Goal: Answer question/provide support: Share knowledge or assist other users

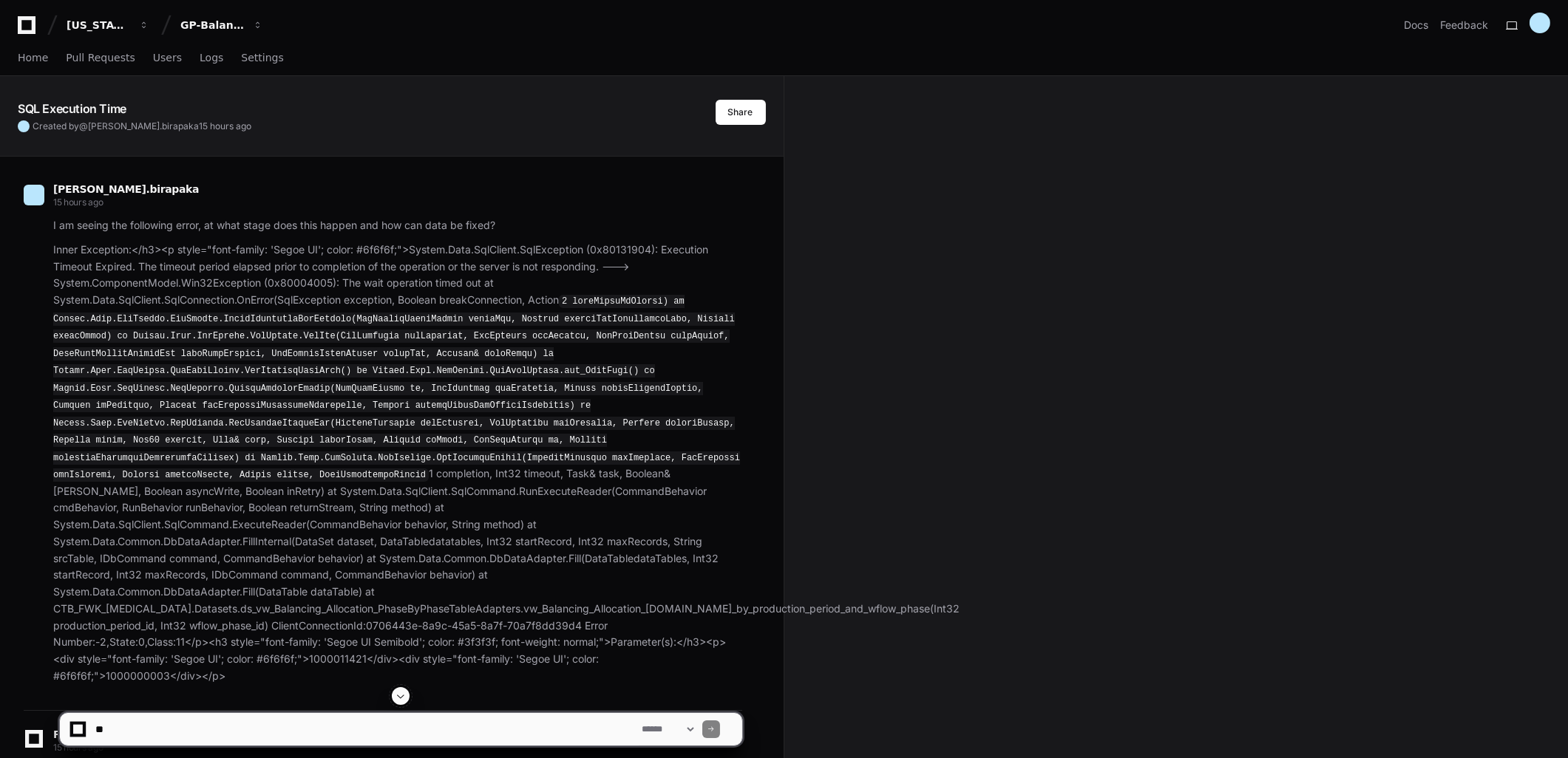
click at [394, 697] on span at bounding box center [400, 696] width 12 height 12
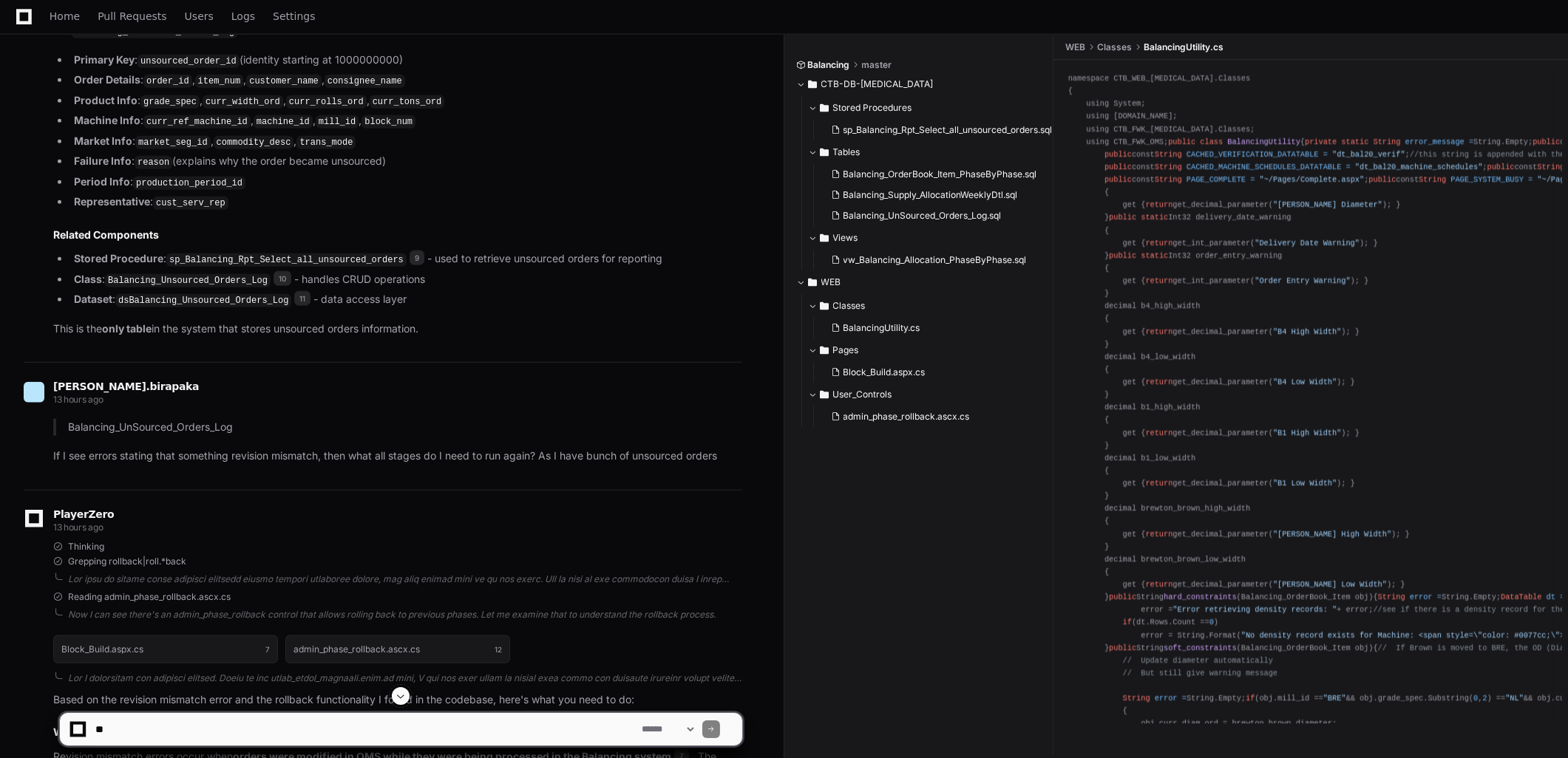
scroll to position [5948, 0]
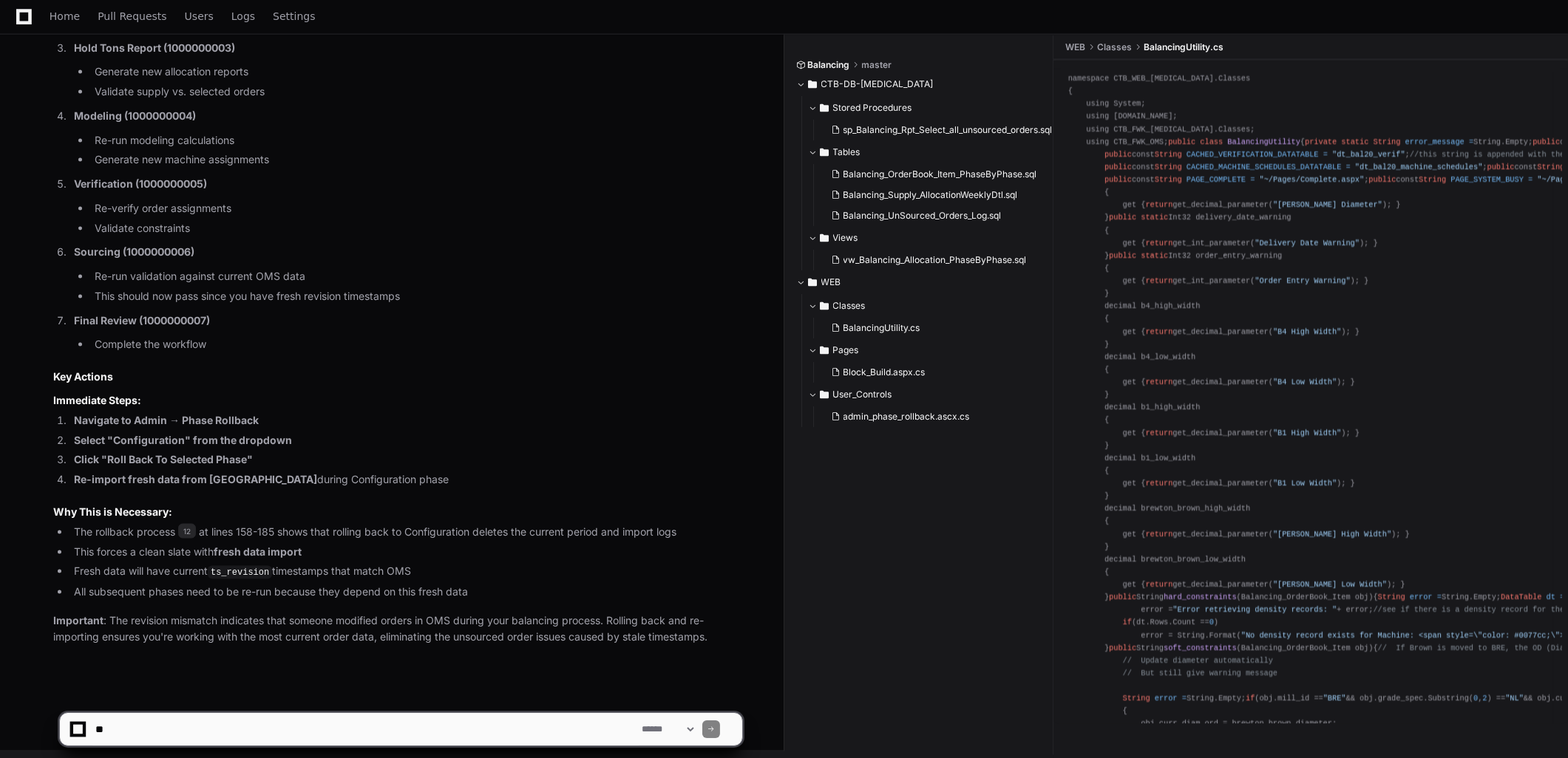
click at [118, 731] on textarea at bounding box center [365, 729] width 546 height 32
paste textarea "**********"
type textarea "**********"
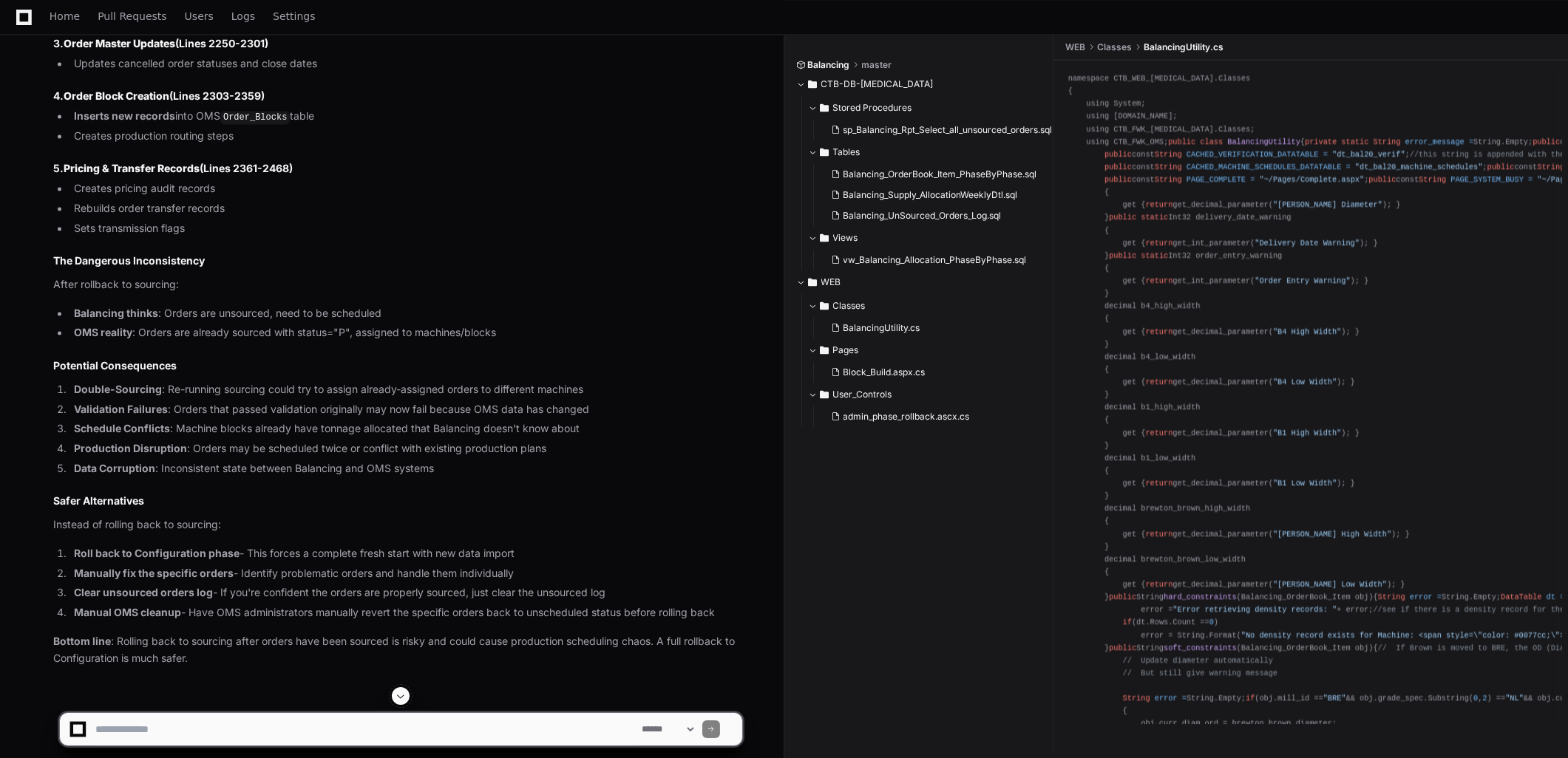
scroll to position [7234, 0]
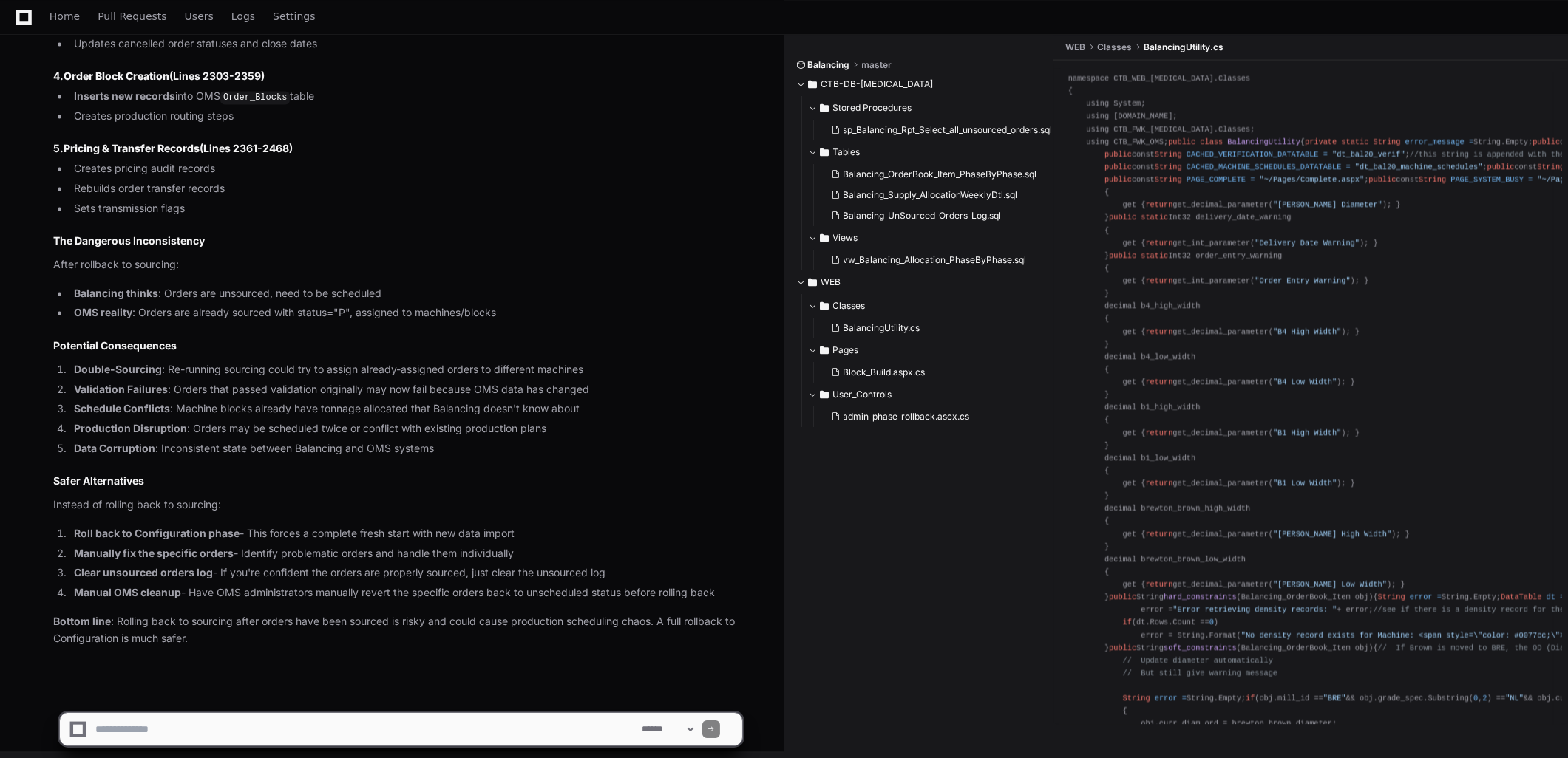
click at [337, 719] on textarea at bounding box center [365, 729] width 546 height 32
click at [268, 732] on textarea at bounding box center [365, 729] width 546 height 32
click at [267, 732] on textarea at bounding box center [365, 729] width 546 height 32
type textarea "*"
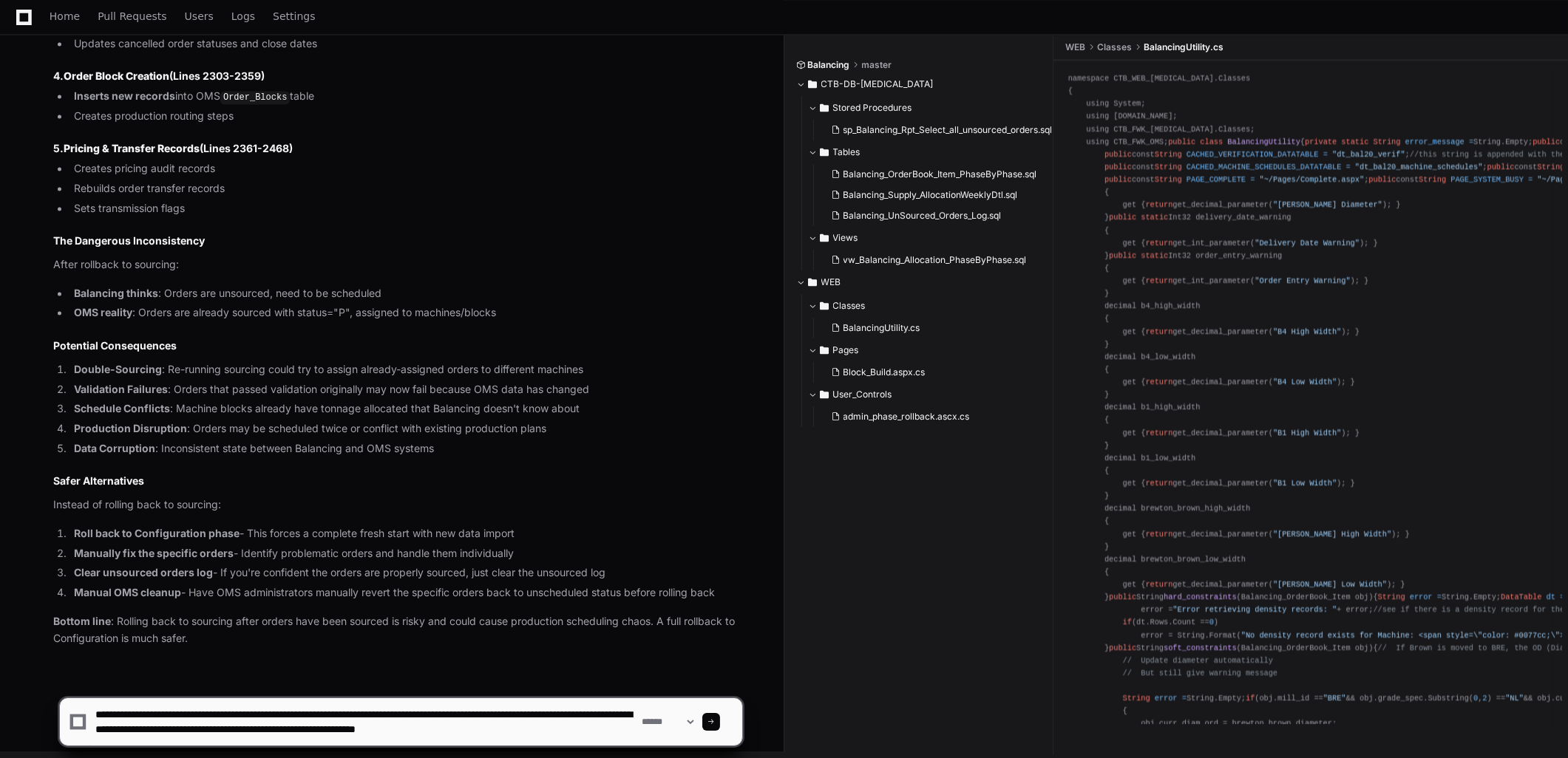
type textarea "**********"
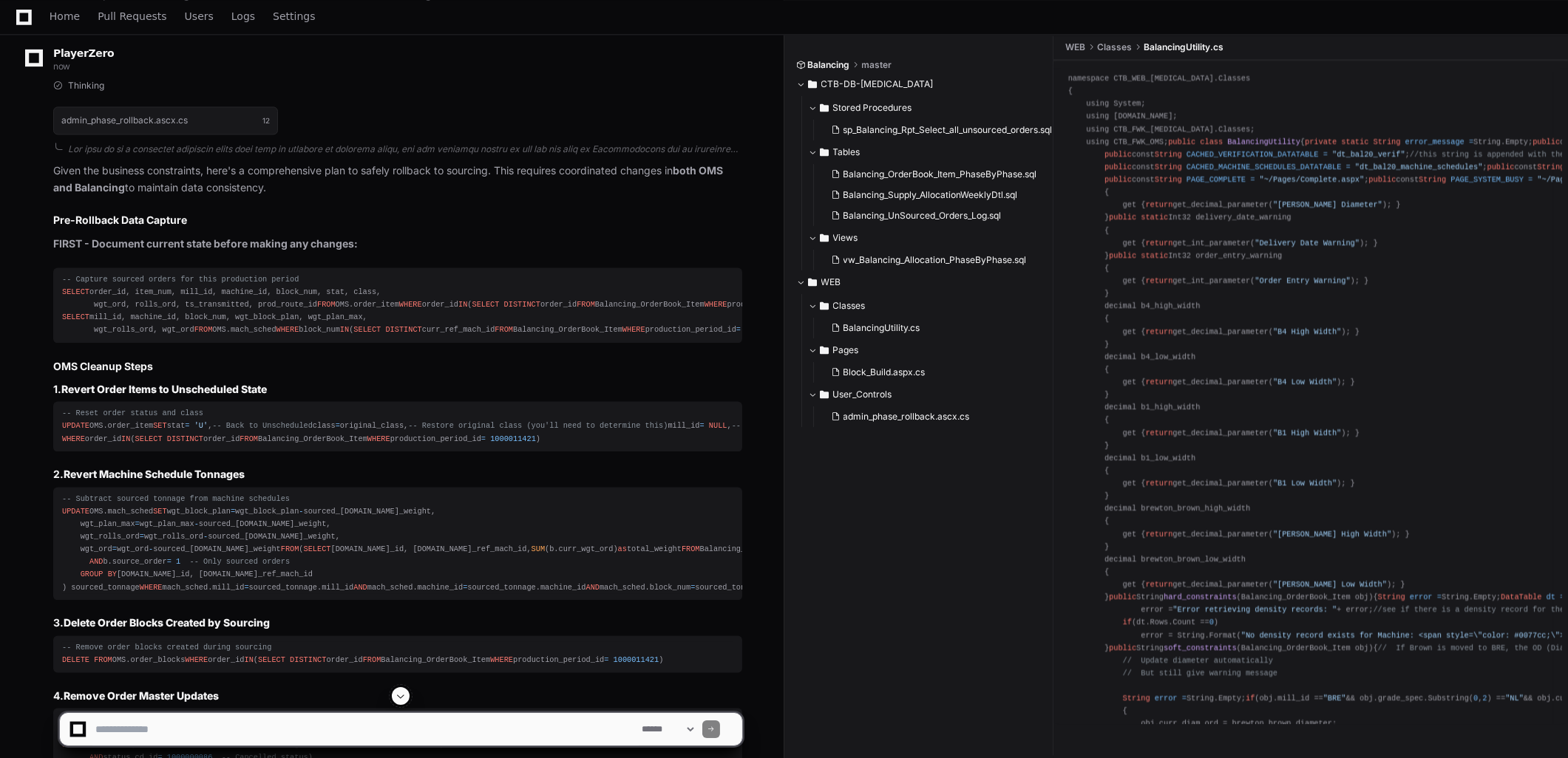
scroll to position [8007, 0]
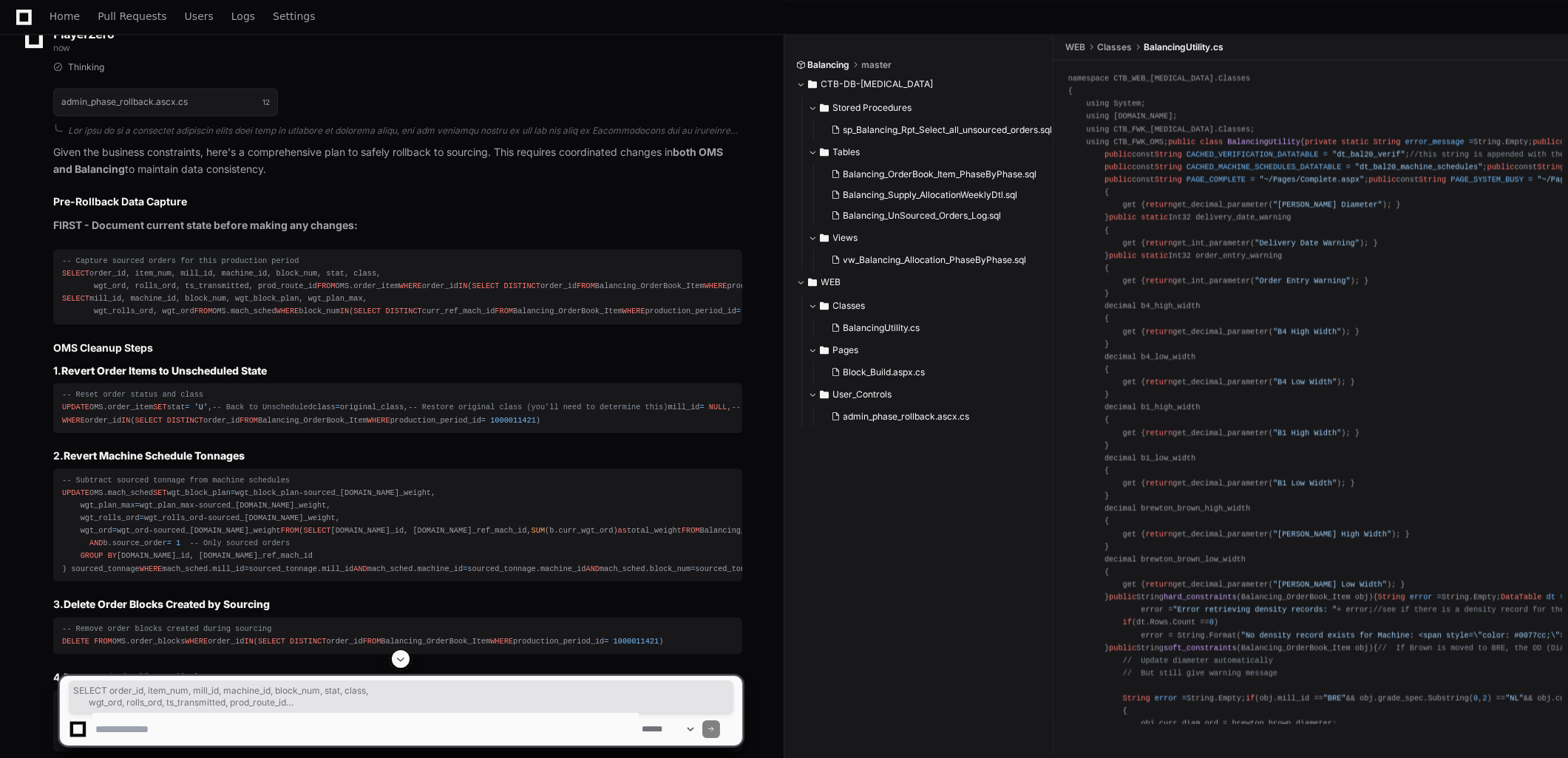
drag, startPoint x: 90, startPoint y: 360, endPoint x: 43, endPoint y: 270, distance: 101.5
drag, startPoint x: 103, startPoint y: 486, endPoint x: 57, endPoint y: 269, distance: 221.8
click at [57, 269] on pre "-- Capture sourced orders for this production period SELECT order_id, item_num,…" at bounding box center [398, 286] width 689 height 76
drag, startPoint x: 57, startPoint y: 269, endPoint x: 84, endPoint y: 295, distance: 37.5
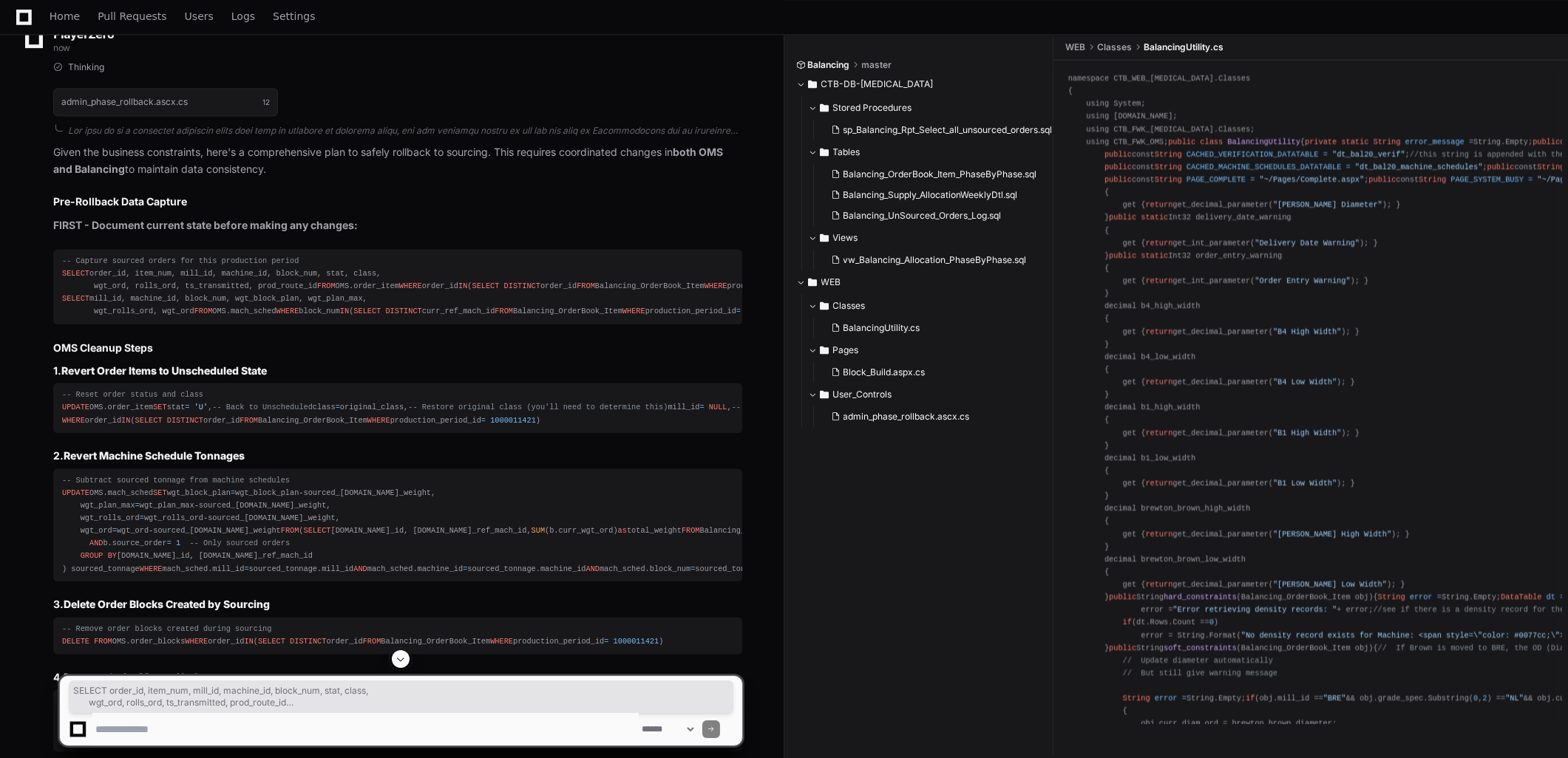
copy div "SELECT order_id, item_num, mill_id, machine_id, block_num, stat, class, wgt_ord…"
click at [380, 306] on div "-- Capture sourced orders for this production period SELECT order_id, item_num,…" at bounding box center [398, 286] width 672 height 63
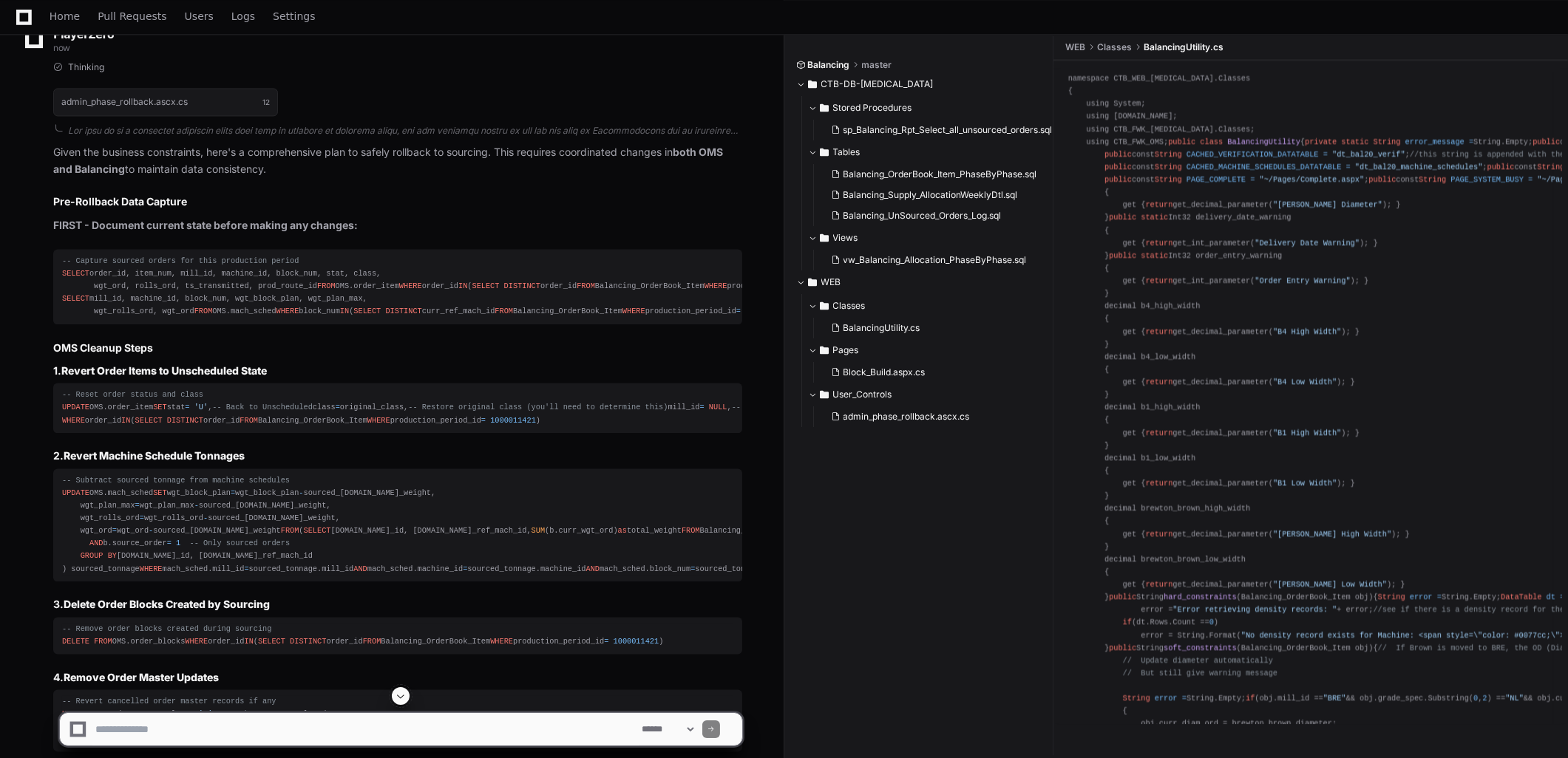
click at [380, 319] on div "-- Capture sourced orders for this production period SELECT order_id, item_num,…" at bounding box center [398, 286] width 672 height 63
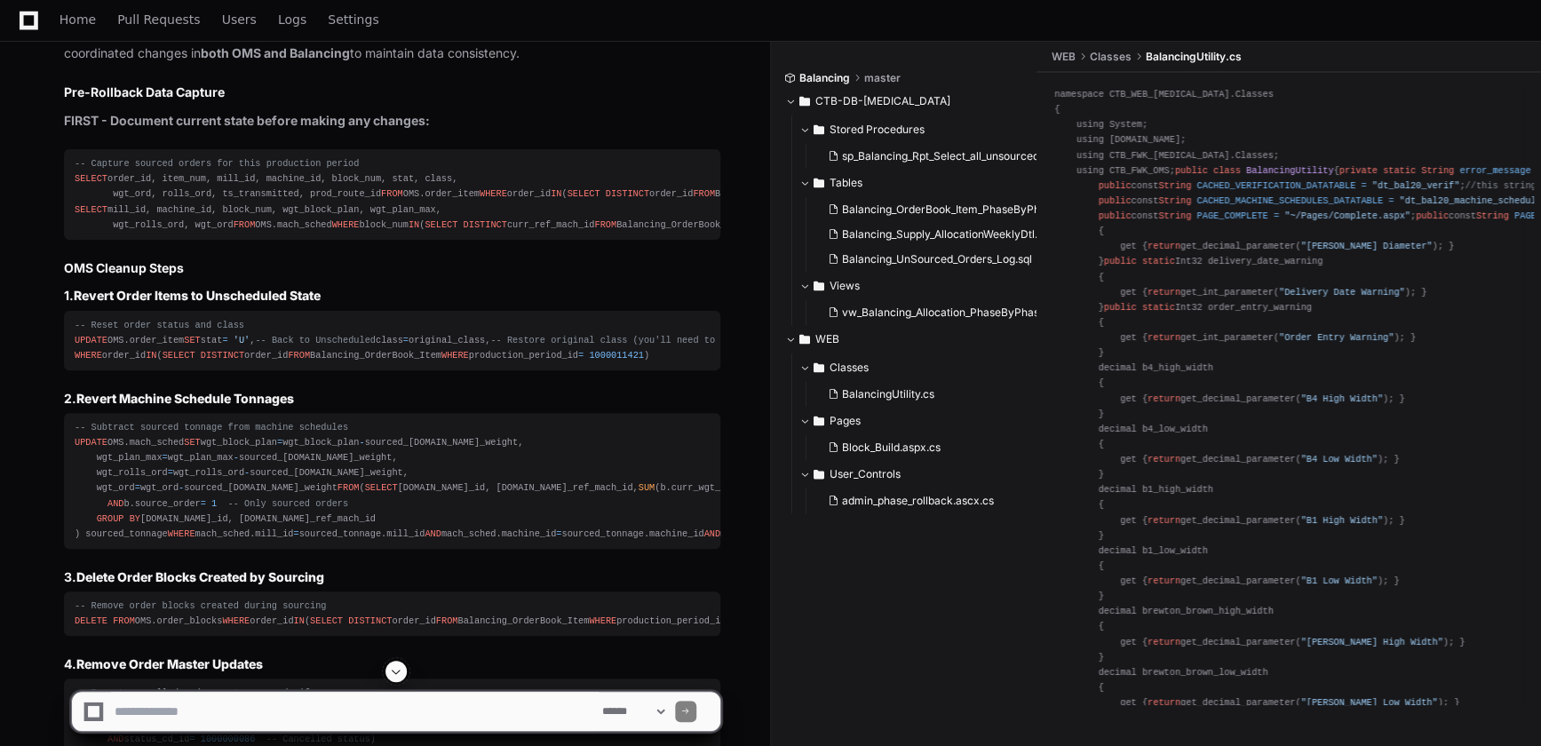
scroll to position [10269, 0]
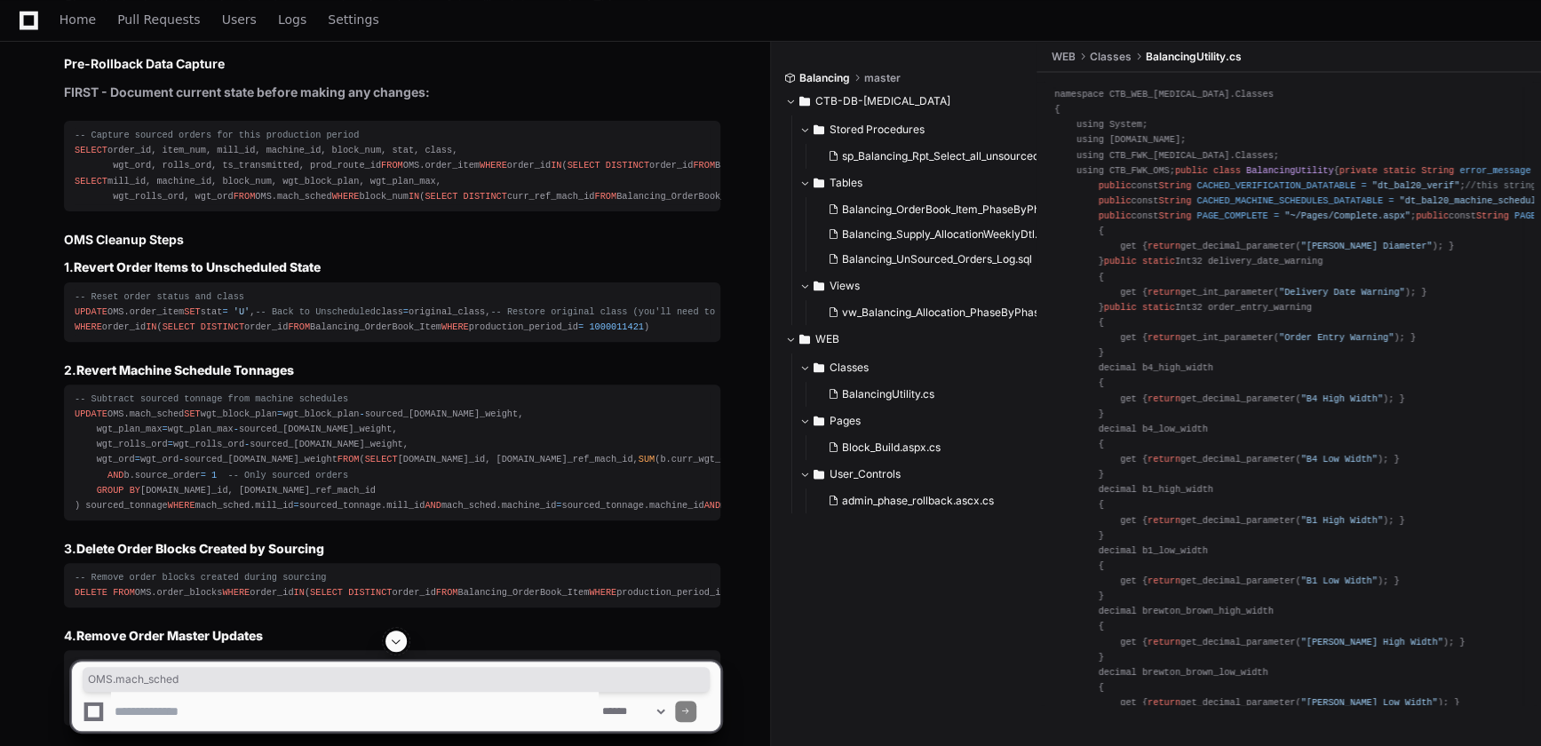
drag, startPoint x: 98, startPoint y: 331, endPoint x: 176, endPoint y: 330, distance: 78.2
click at [176, 204] on div "-- Capture sourced orders for this production period SELECT order_id, item_num,…" at bounding box center [392, 166] width 635 height 76
click at [180, 204] on div "-- Capture sourced orders for this production period SELECT order_id, item_num,…" at bounding box center [392, 166] width 635 height 76
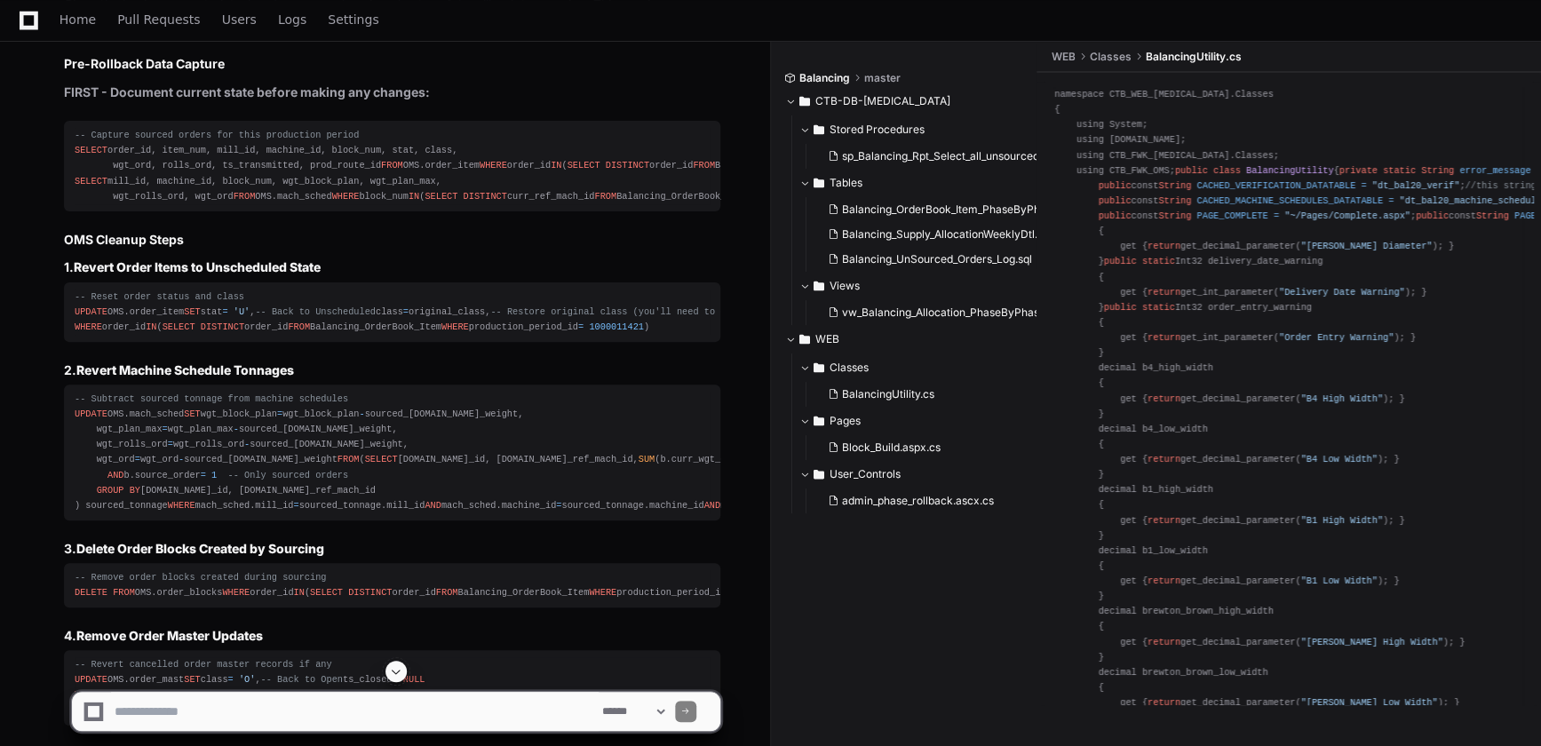
click at [120, 204] on div "-- Capture sourced orders for this production period SELECT order_id, item_num,…" at bounding box center [392, 166] width 635 height 76
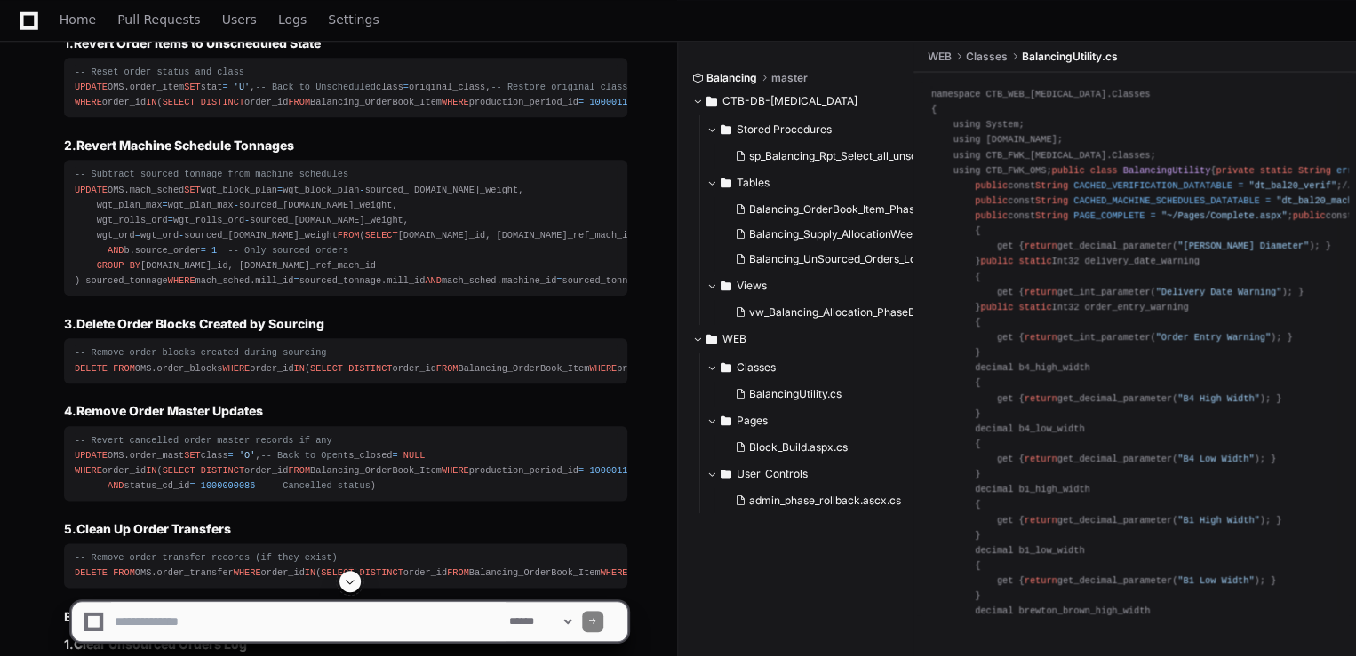
scroll to position [10985, 0]
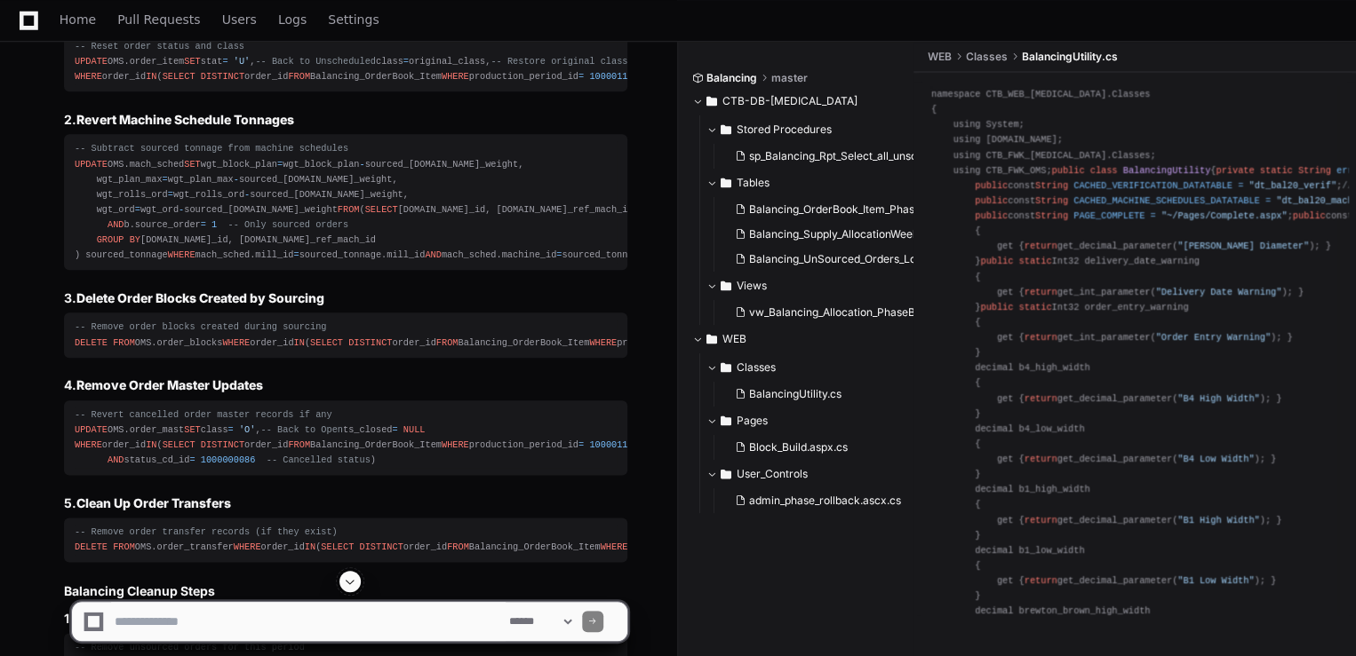
click at [247, 25] on strong "Revert Order Items to Unscheduled State" at bounding box center [197, 17] width 247 height 15
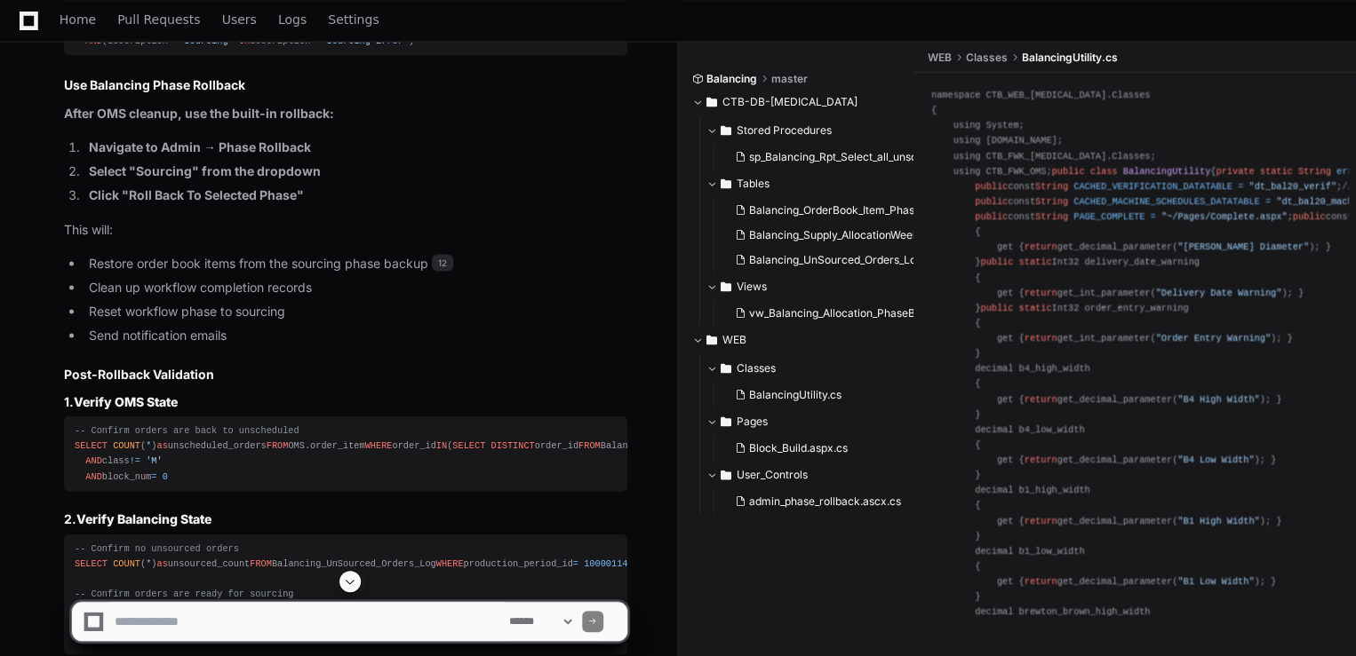
scroll to position [11838, 0]
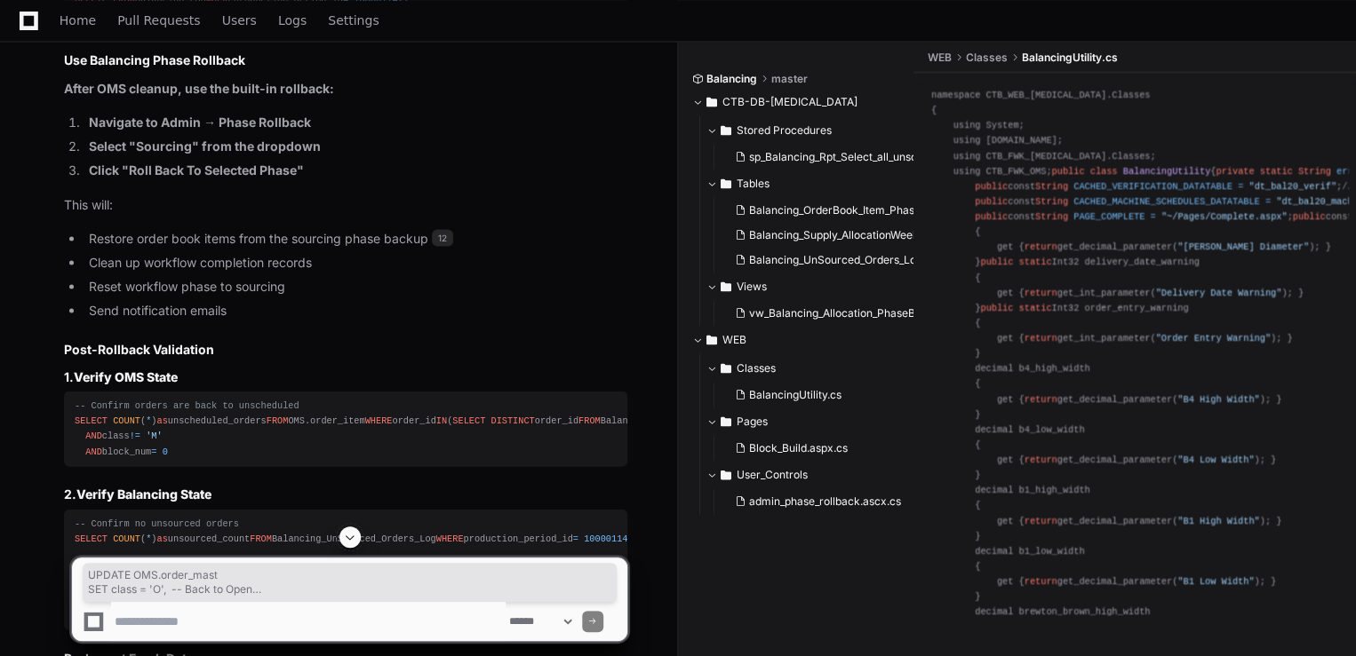
drag, startPoint x: 72, startPoint y: 163, endPoint x: 117, endPoint y: 302, distance: 146.6
drag, startPoint x: 117, startPoint y: 302, endPoint x: 32, endPoint y: 270, distance: 91.1
drag, startPoint x: 82, startPoint y: 224, endPoint x: 431, endPoint y: 274, distance: 352.6
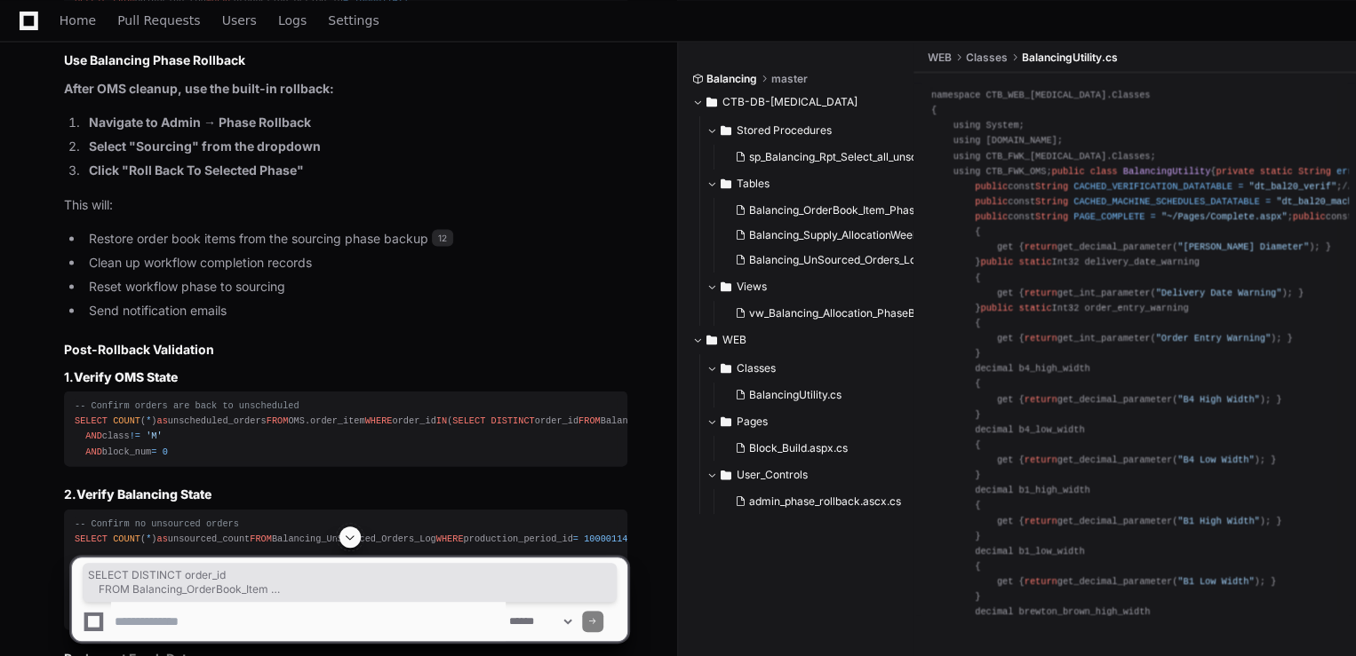
copy div "SELECT DISTINCT order_id FROM Balancing_OrderBook_Item WHERE production_period_…"
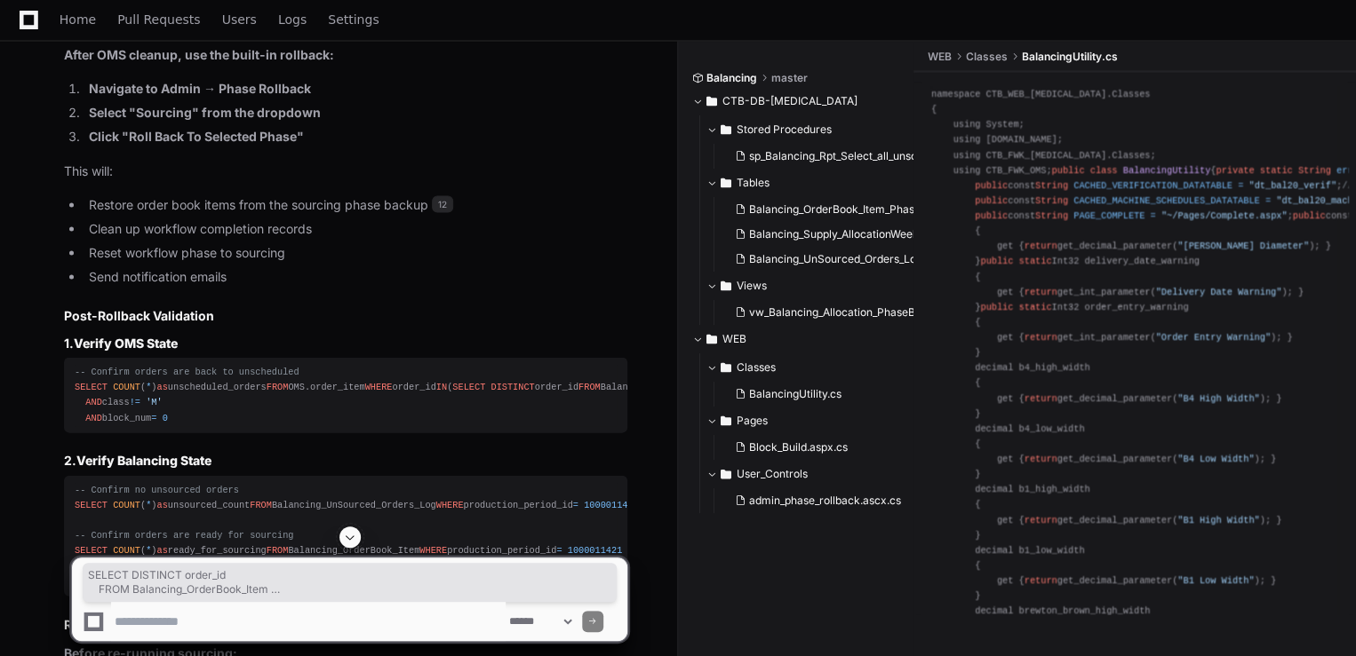
scroll to position [11879, 0]
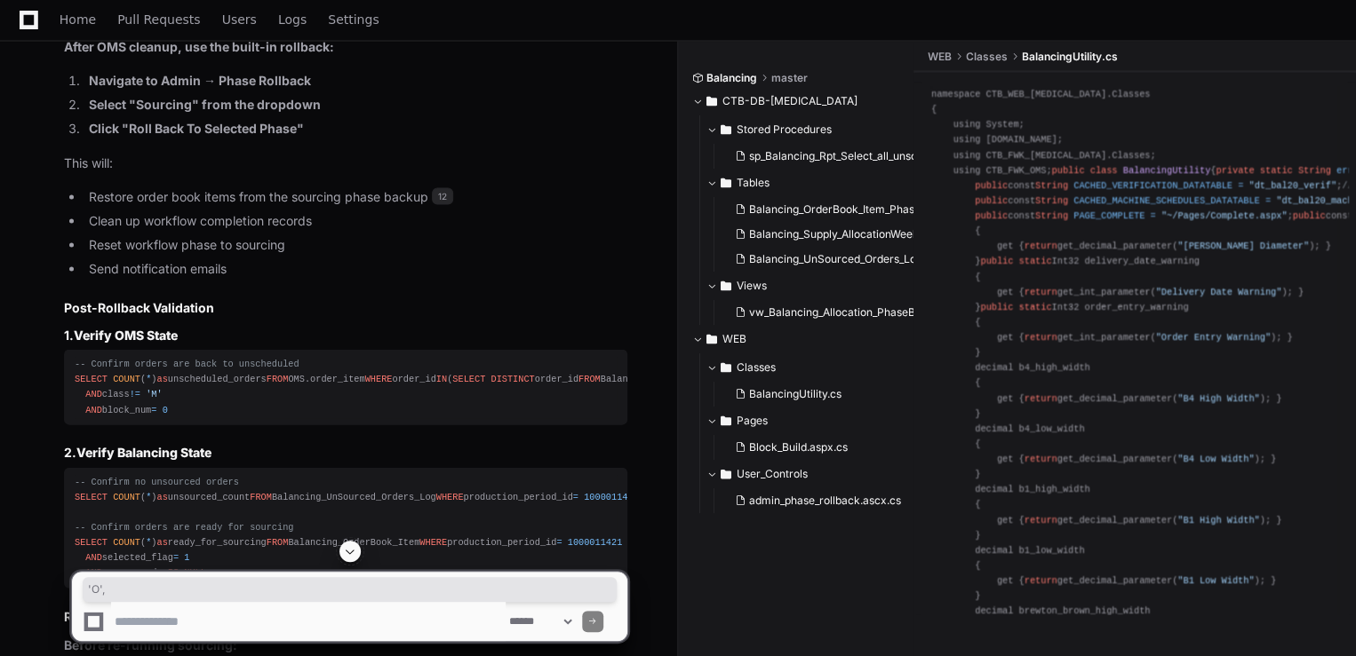
drag, startPoint x: 131, startPoint y: 138, endPoint x: 167, endPoint y: 138, distance: 35.5
click at [181, 614] on textarea at bounding box center [308, 621] width 394 height 39
type textarea "**********"
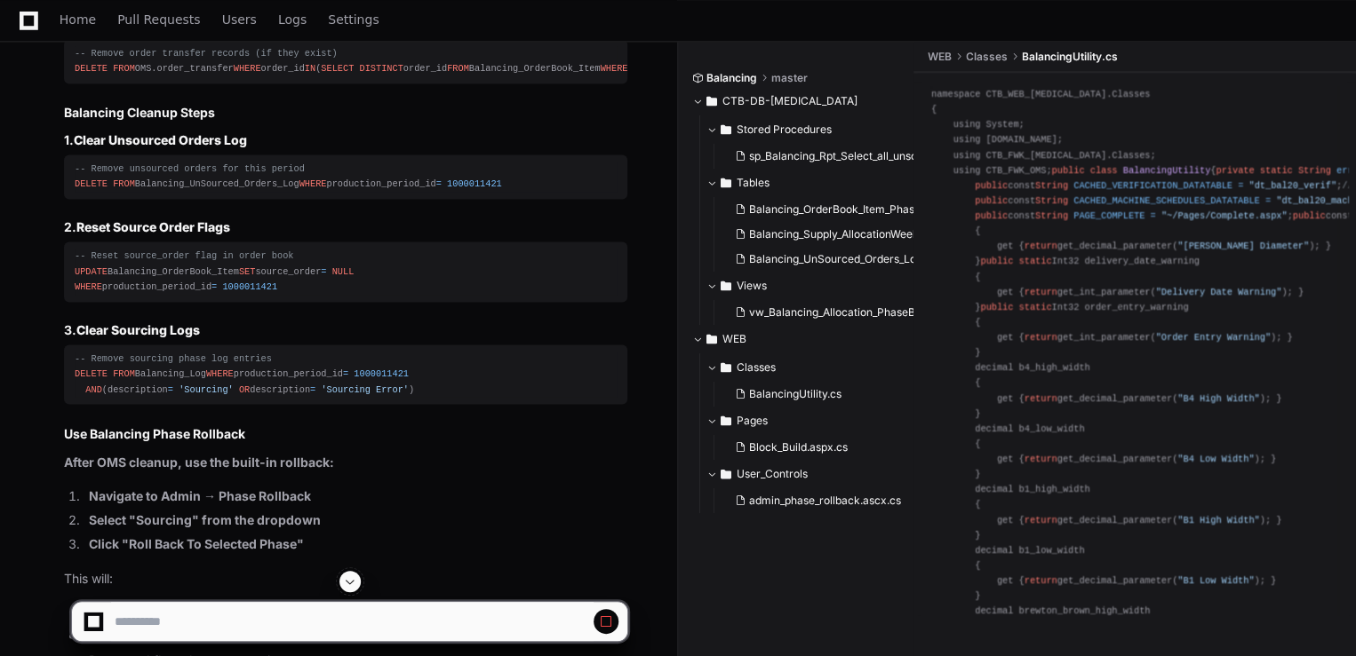
scroll to position [11349, 0]
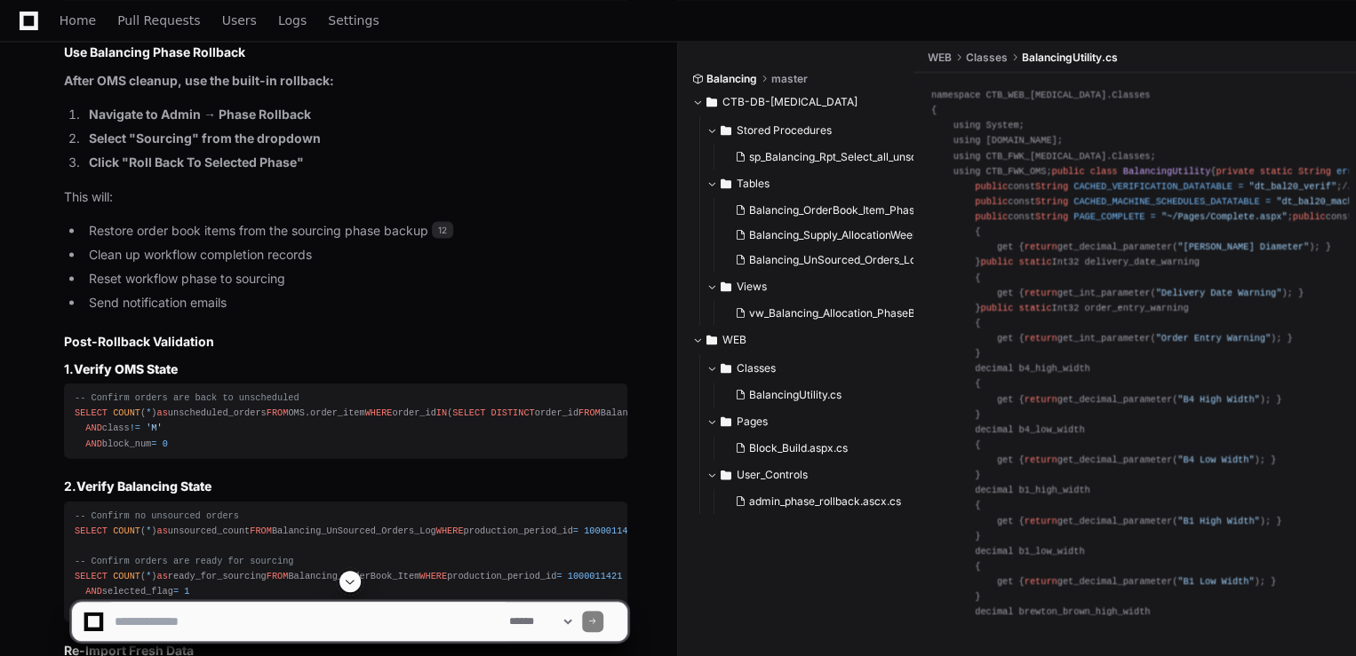
click at [352, 582] on span at bounding box center [350, 582] width 14 height 14
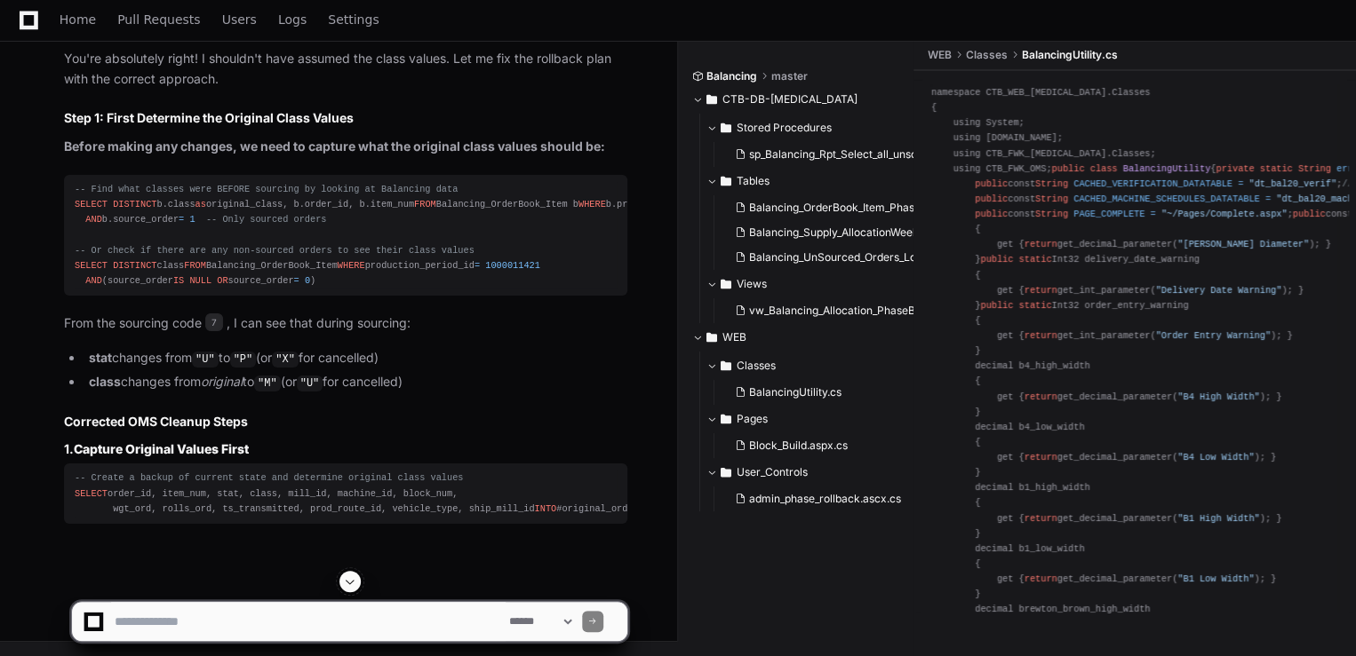
scroll to position [14062, 0]
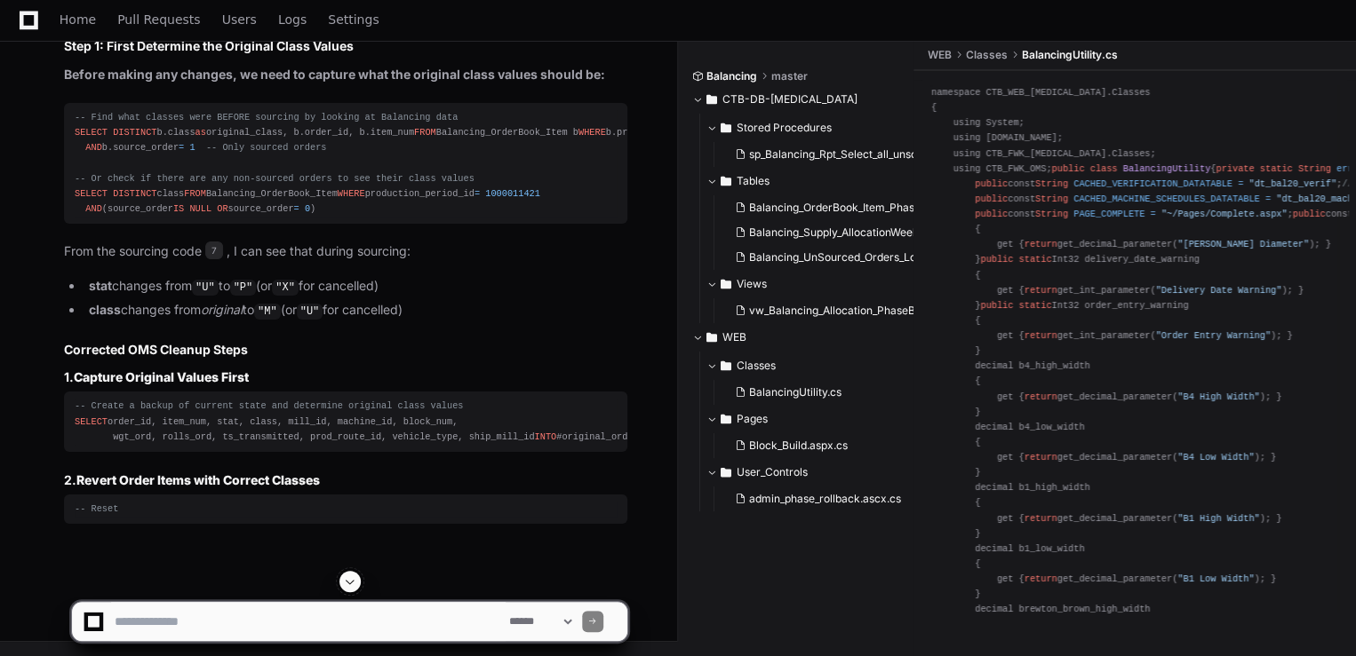
click at [237, 619] on textarea at bounding box center [308, 621] width 394 height 39
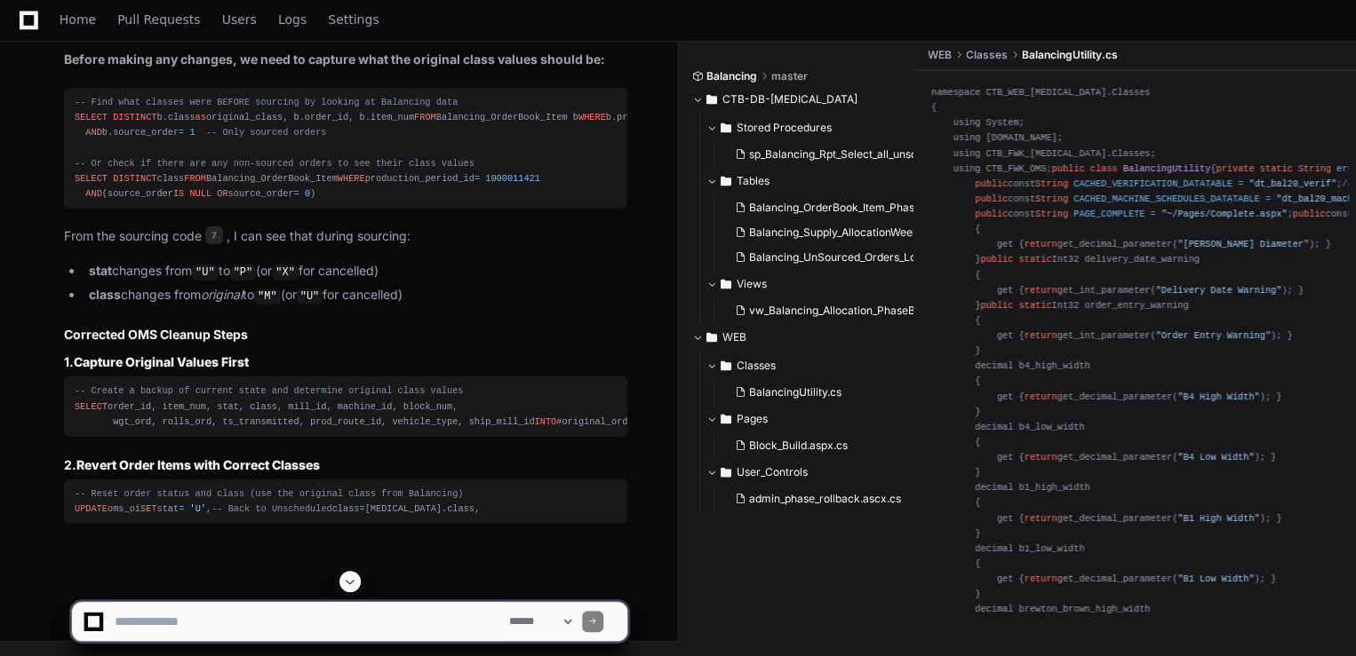
click at [348, 583] on span at bounding box center [350, 582] width 14 height 14
click at [260, 620] on textarea at bounding box center [308, 621] width 394 height 39
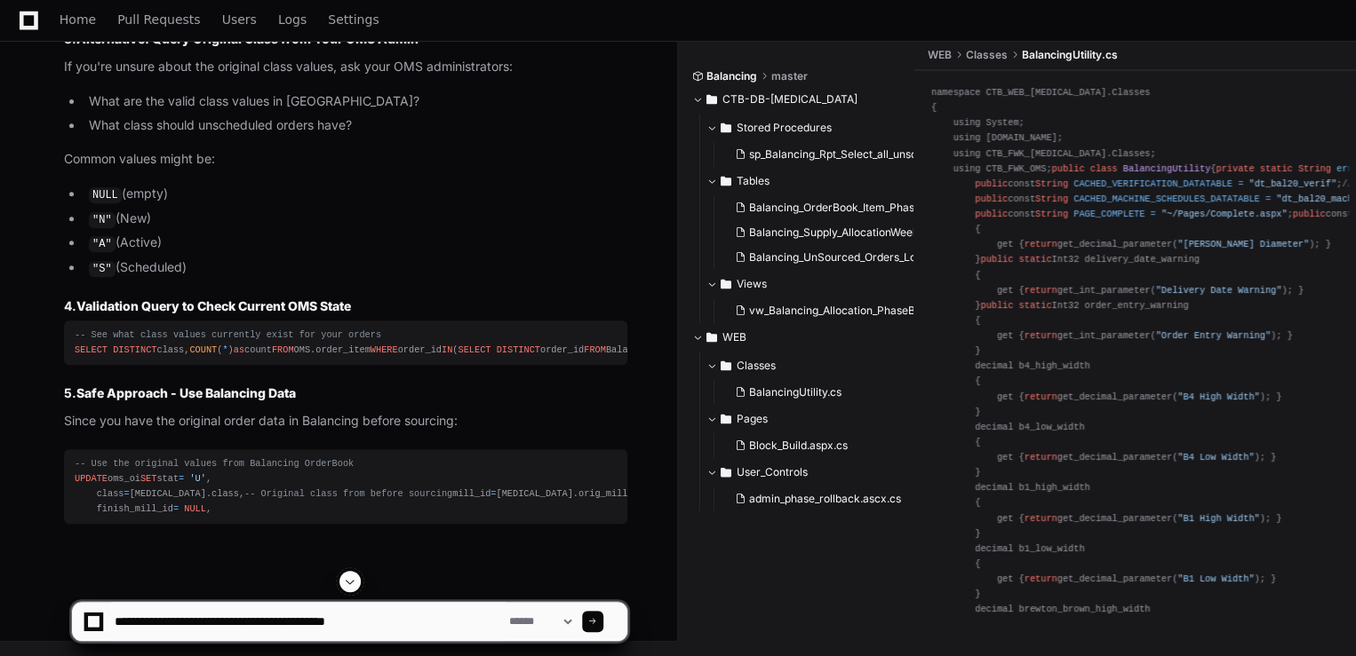
type textarea "**********"
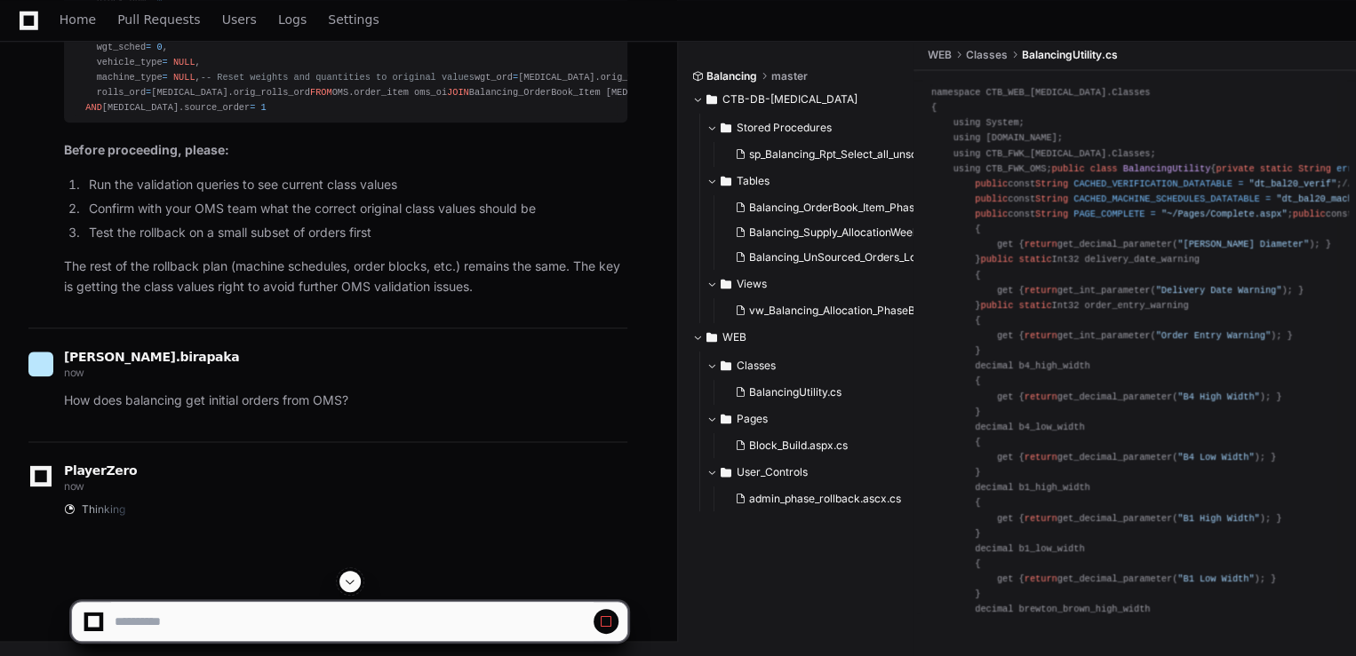
scroll to position [15934, 0]
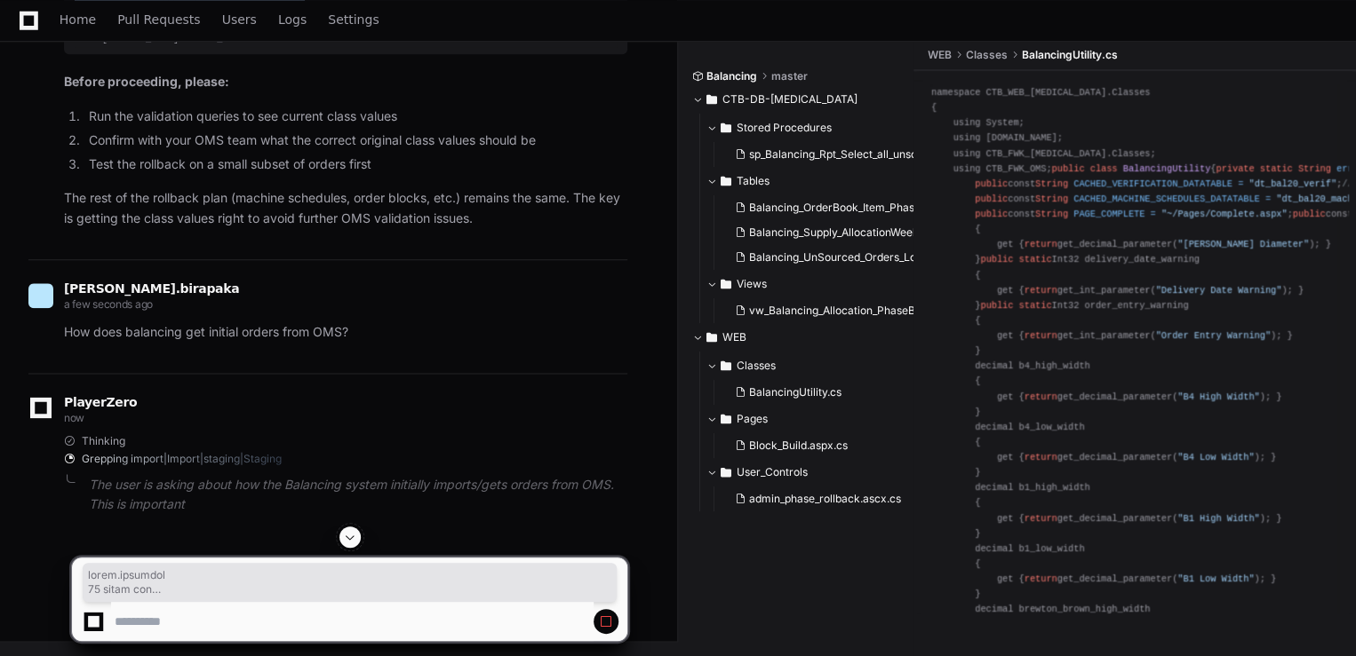
drag, startPoint x: 99, startPoint y: 62, endPoint x: 219, endPoint y: 67, distance: 120.0
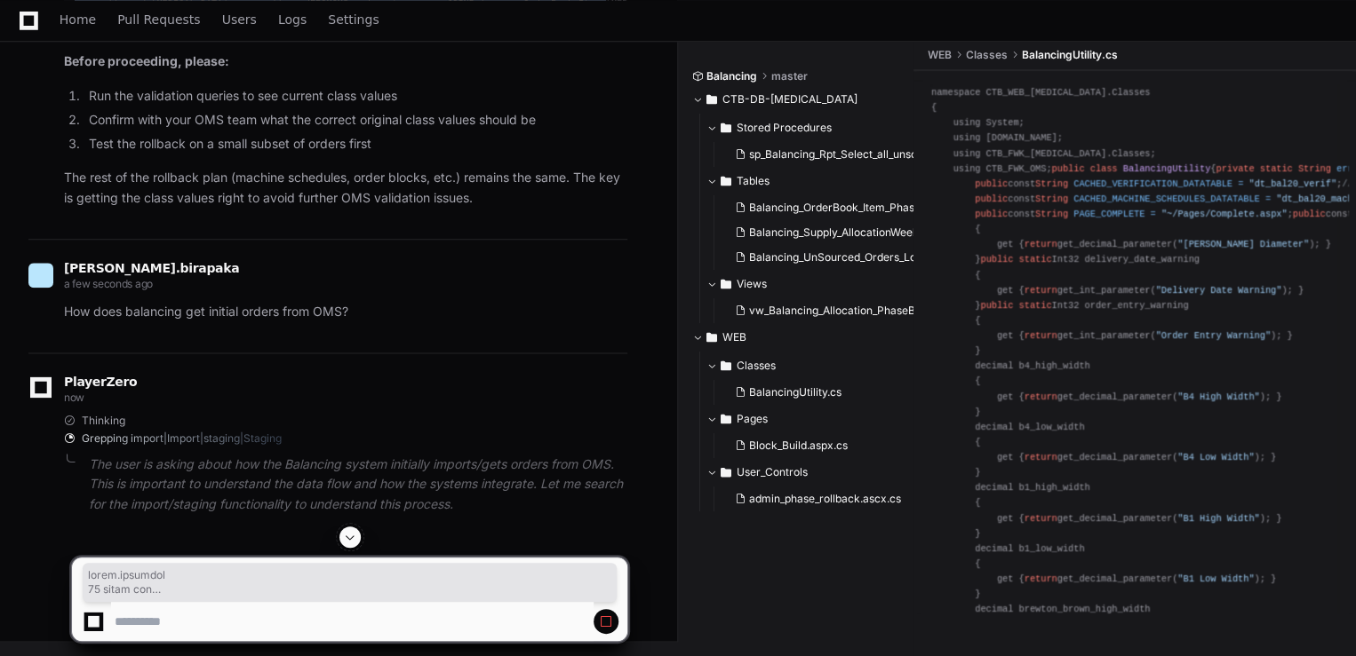
scroll to position [15810, 0]
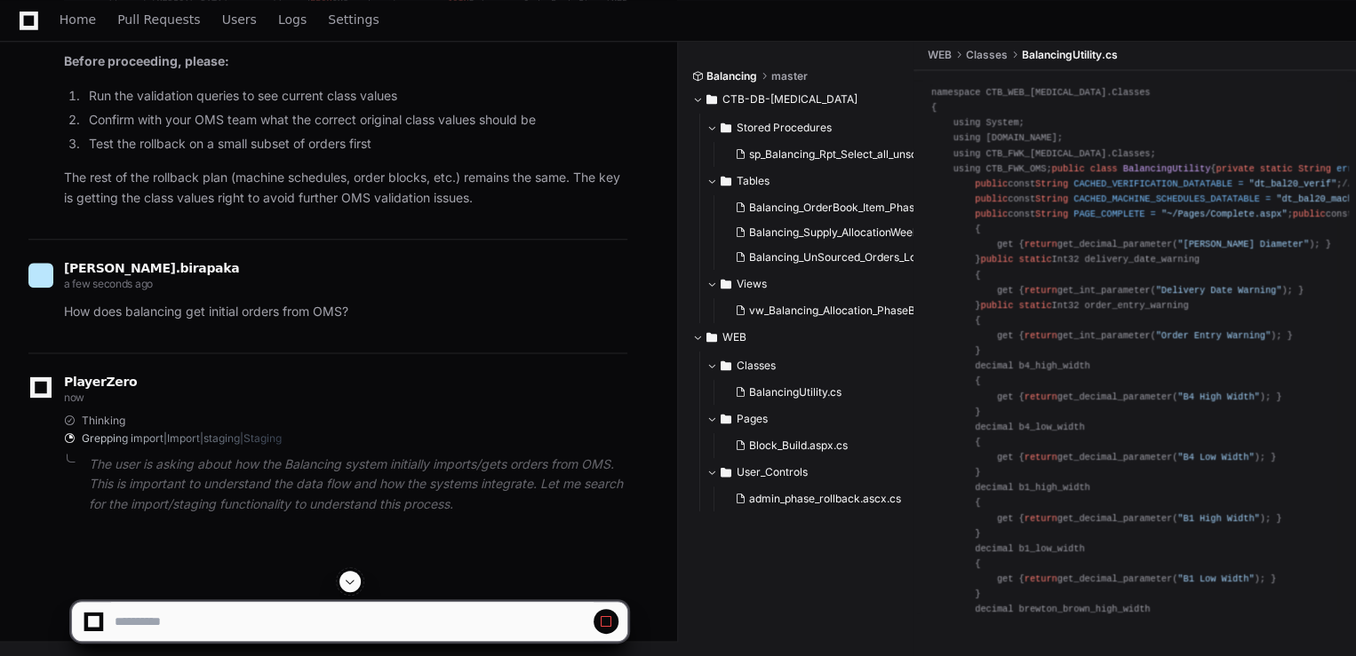
scroll to position [15596, 0]
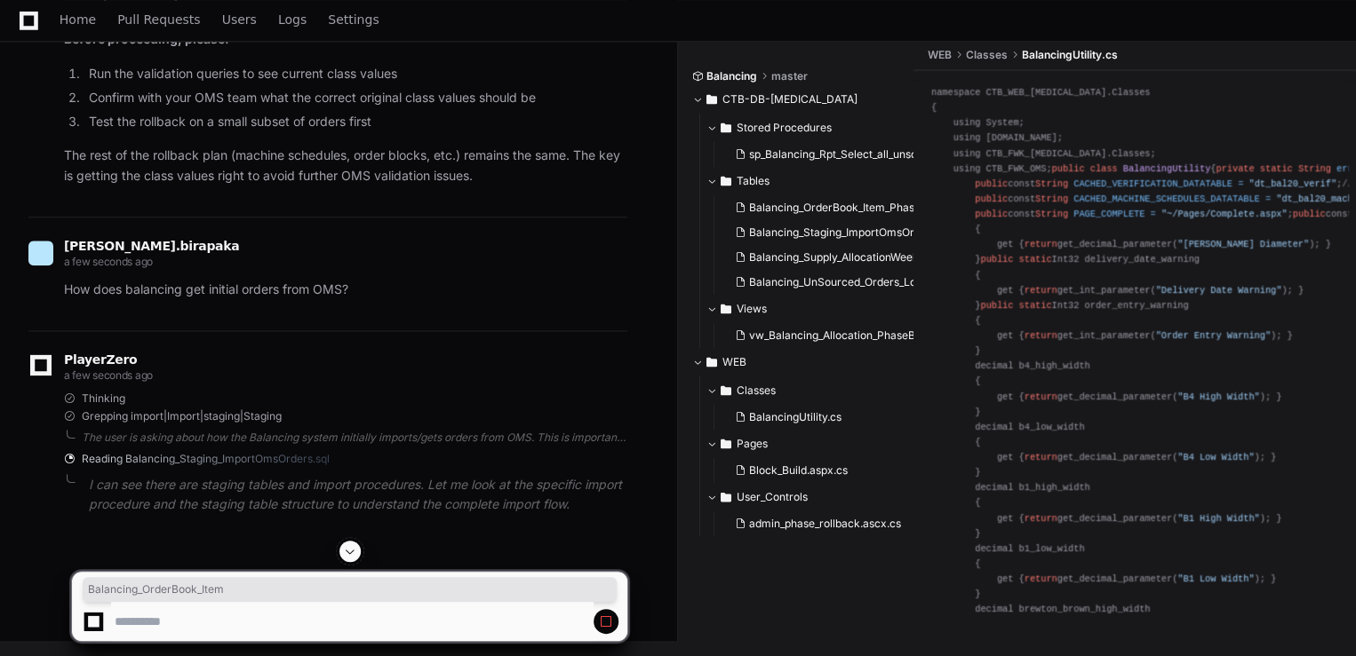
copy div "Balancing_OrderBook_Item"
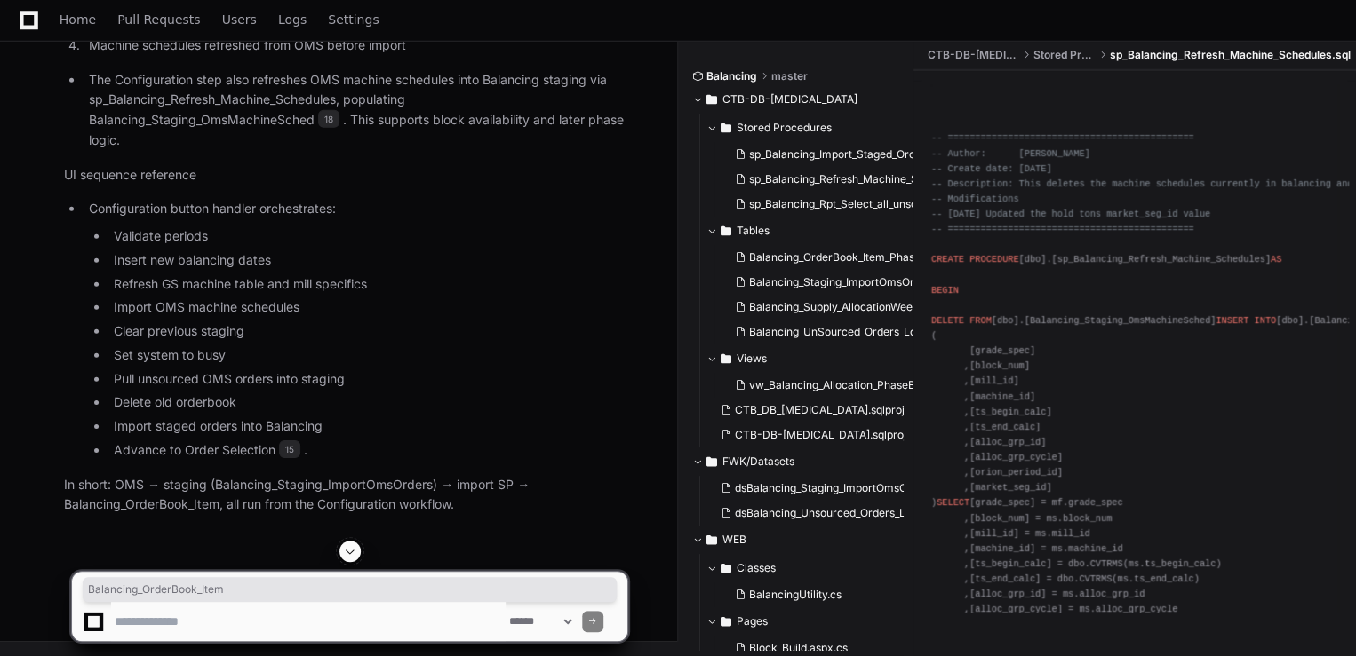
scroll to position [16904, 0]
drag, startPoint x: 197, startPoint y: 262, endPoint x: 414, endPoint y: 262, distance: 216.7
copy li "Balancing_Staging_ImportOmsOrders"
